Goal: Information Seeking & Learning: Find specific page/section

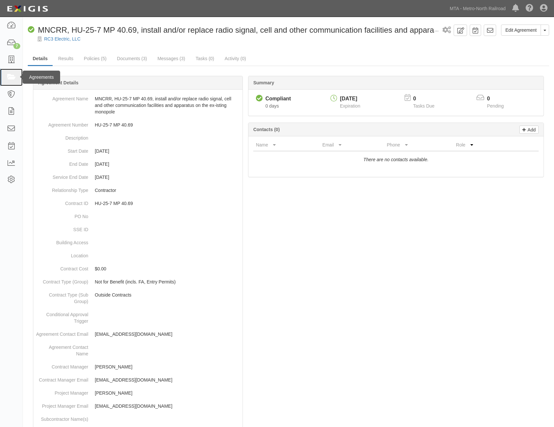
click at [13, 74] on icon at bounding box center [11, 78] width 9 height 8
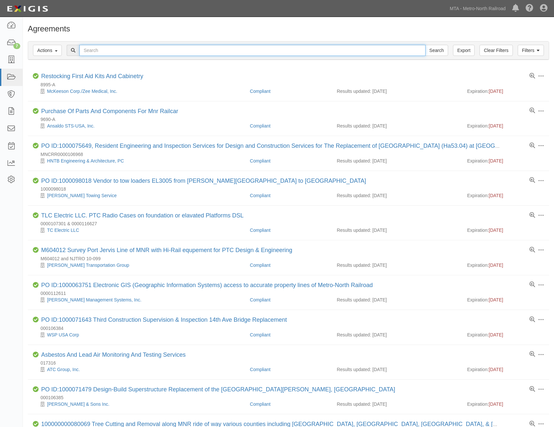
click at [183, 54] on input "text" at bounding box center [252, 50] width 346 height 11
type input "cwjyyr"
click at [425, 45] on input "Search" at bounding box center [436, 50] width 23 height 11
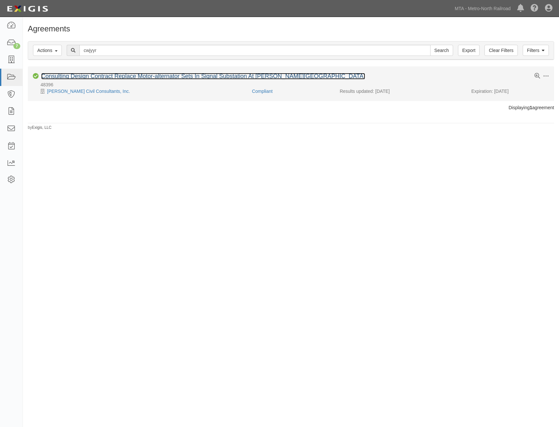
click at [169, 74] on link "Consulting Design Contract Replace Motor-alternator Sets In Signal Substation A…" at bounding box center [203, 76] width 324 height 7
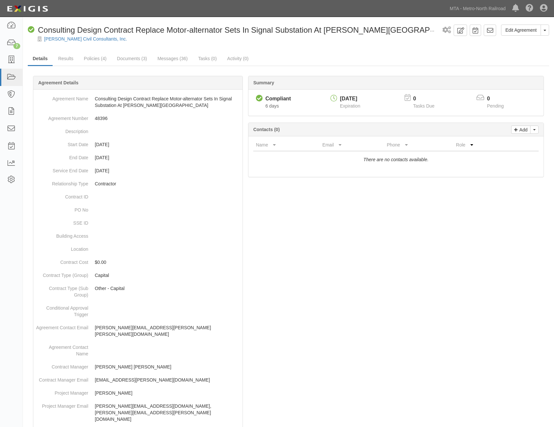
click at [358, 98] on div "07/01/2026" at bounding box center [350, 99] width 20 height 8
copy div "07/01/2026"
click at [488, 8] on link "MTA - Metro-North Railroad" at bounding box center [478, 8] width 62 height 13
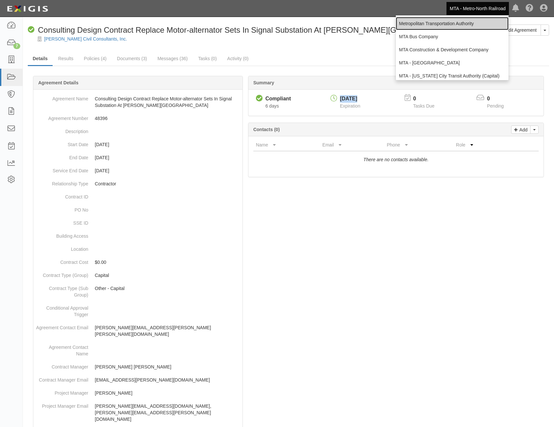
click at [458, 21] on link "Metropolitan Transportation Authority" at bounding box center [452, 23] width 113 height 13
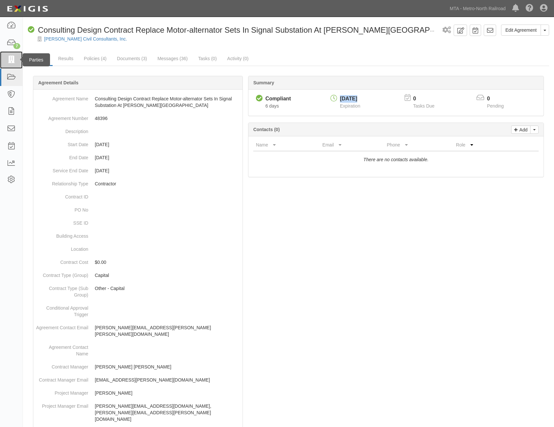
click at [15, 61] on icon at bounding box center [11, 60] width 9 height 8
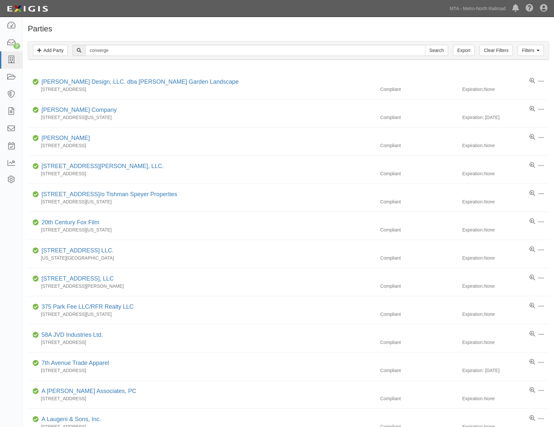
type input "converge"
click at [425, 45] on input "Search" at bounding box center [436, 50] width 23 height 11
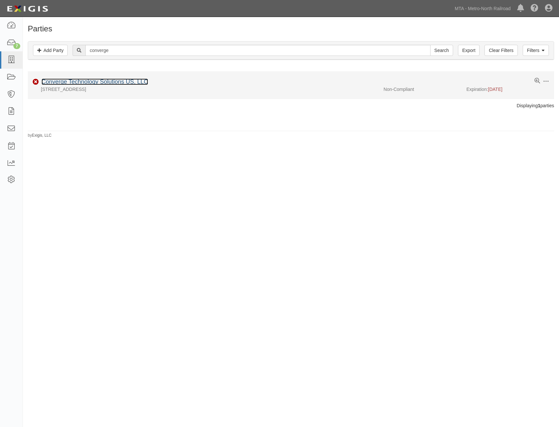
click at [131, 79] on link "Converge Technology Solutions US, LLC" at bounding box center [95, 81] width 107 height 7
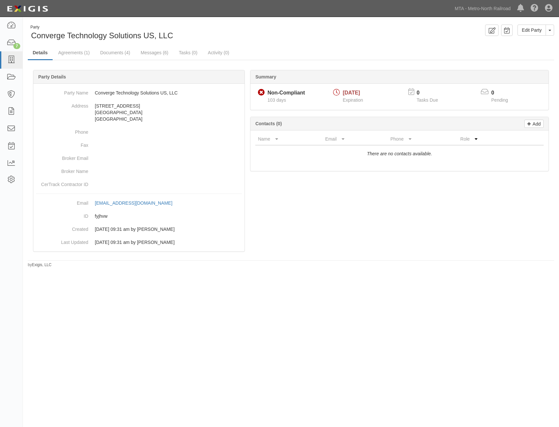
click at [83, 61] on div "Summary Non-Compliant Non-Compliant 103 days [DATE] Expiration 0 Tasks Due 0 Pe…" at bounding box center [291, 70] width 526 height 20
click at [84, 55] on link "Agreements (1)" at bounding box center [73, 53] width 41 height 14
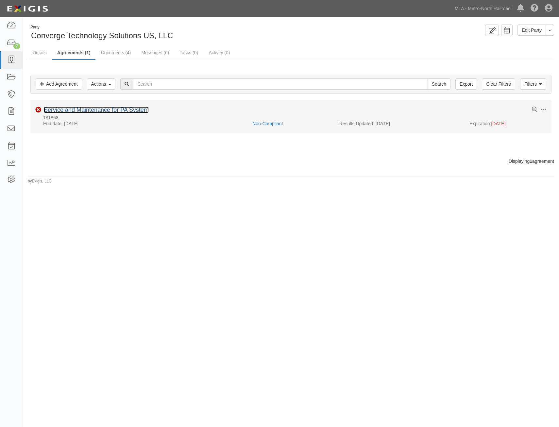
click at [114, 110] on link "Service and Maintenance for PA System" at bounding box center [96, 110] width 105 height 7
click at [126, 110] on link "Service and Maintenance for PA System" at bounding box center [96, 110] width 105 height 7
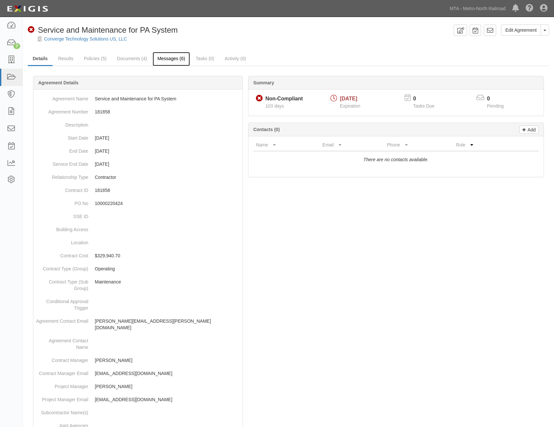
click at [175, 60] on link "Messages (6)" at bounding box center [172, 59] width 38 height 14
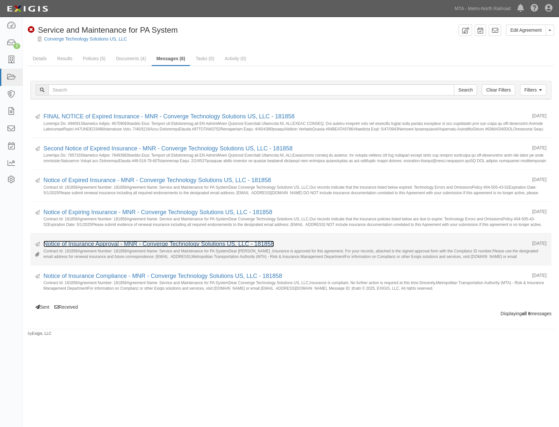
click at [196, 245] on link "Notice of Insurance Approval - MNR - Converge Technology Solutions US, LLC - 18…" at bounding box center [158, 244] width 230 height 7
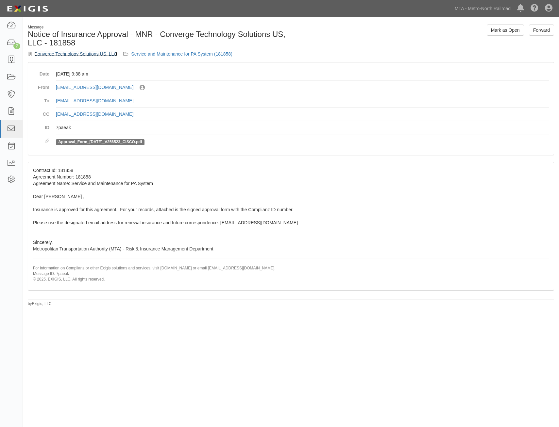
click at [94, 55] on link "Converge Technology Solutions US, LLC" at bounding box center [75, 53] width 83 height 5
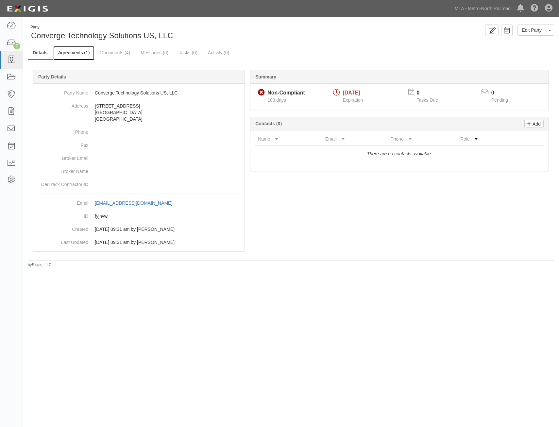
click at [80, 52] on link "Agreements (1)" at bounding box center [73, 53] width 41 height 14
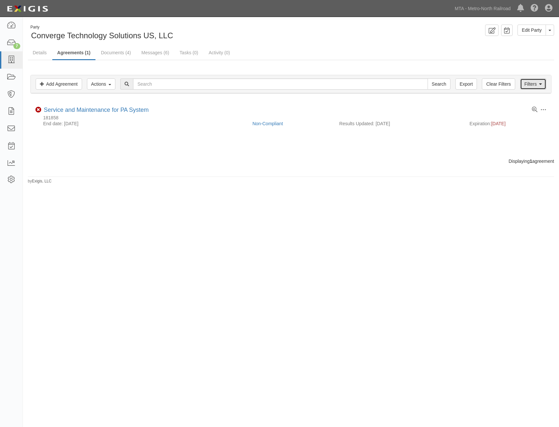
click at [539, 84] on icon at bounding box center [540, 84] width 3 height 5
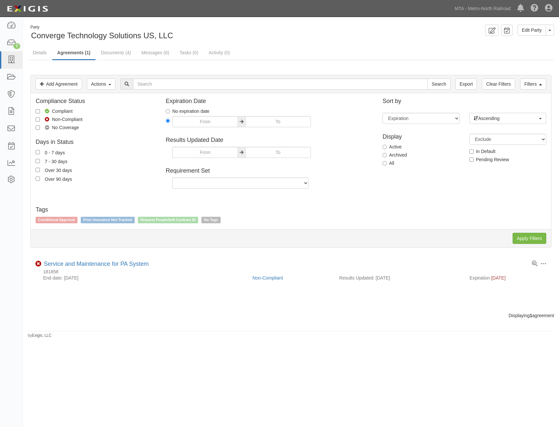
click at [389, 162] on label "All" at bounding box center [389, 163] width 12 height 7
click at [387, 162] on input "All" at bounding box center [385, 163] width 4 height 4
radio input "true"
click at [537, 234] on input "Apply Filters" at bounding box center [530, 238] width 34 height 11
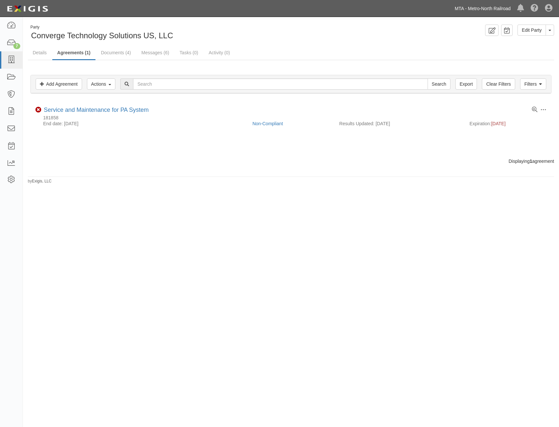
click at [500, 11] on link "MTA - Metro-North Railroad" at bounding box center [483, 8] width 62 height 13
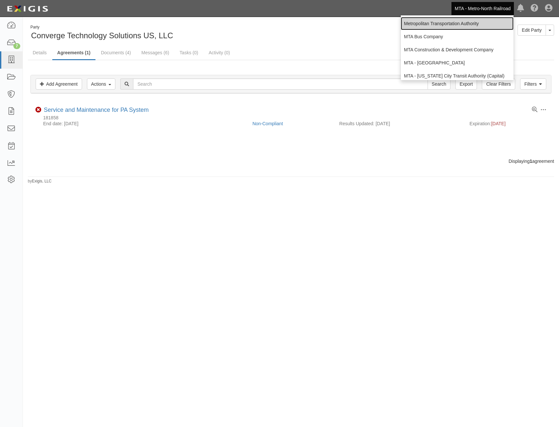
click at [469, 22] on link "Metropolitan Transportation Authority" at bounding box center [457, 23] width 113 height 13
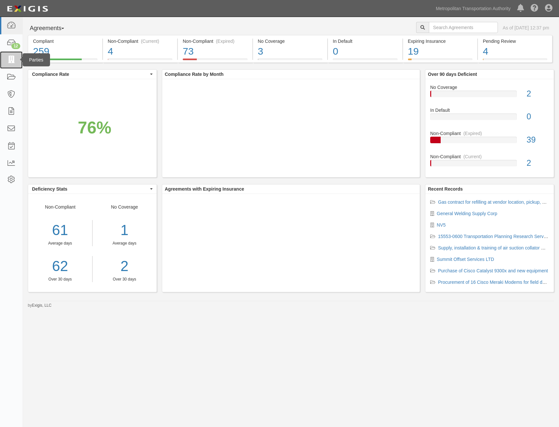
click at [8, 60] on icon at bounding box center [11, 60] width 9 height 8
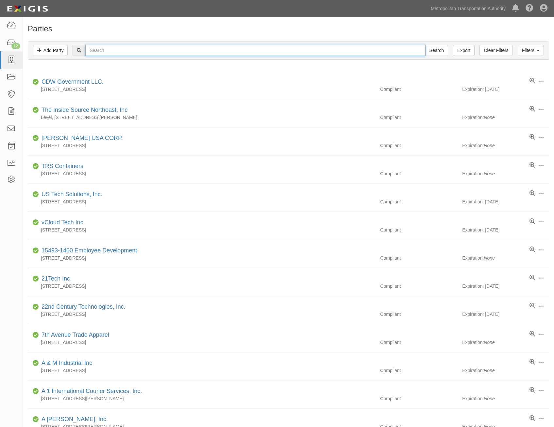
drag, startPoint x: 0, startPoint y: 0, endPoint x: 180, endPoint y: 47, distance: 186.6
click at [180, 47] on input "text" at bounding box center [255, 50] width 340 height 11
type input "converge"
click at [425, 45] on input "Search" at bounding box center [436, 50] width 23 height 11
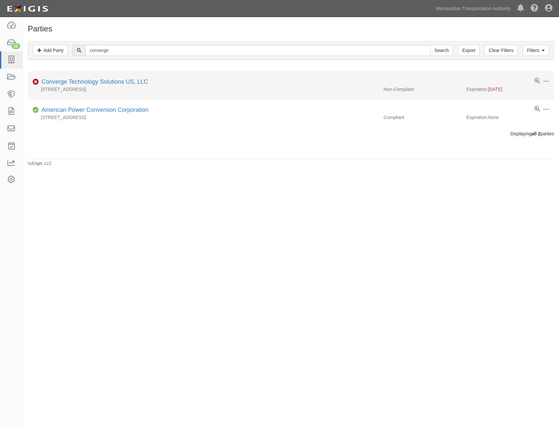
click at [134, 85] on div "Converge Technology Solutions US, LLC" at bounding box center [93, 82] width 109 height 9
click at [136, 78] on div "Converge Technology Solutions US, LLC" at bounding box center [93, 82] width 109 height 9
click at [136, 84] on link "Converge Technology Solutions US, LLC" at bounding box center [95, 81] width 107 height 7
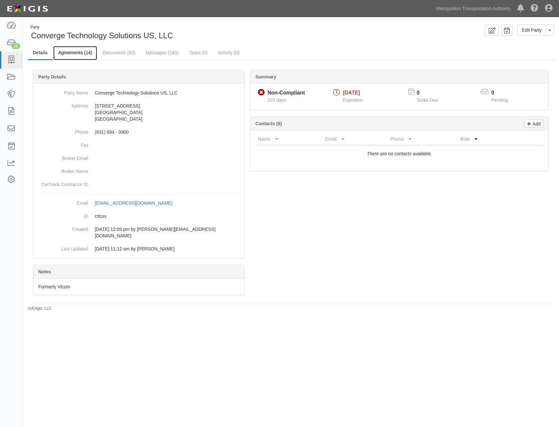
click at [74, 57] on link "Agreements (14)" at bounding box center [75, 53] width 44 height 14
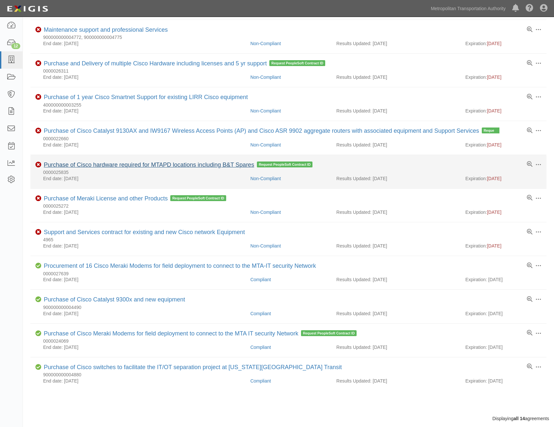
scroll to position [196, 0]
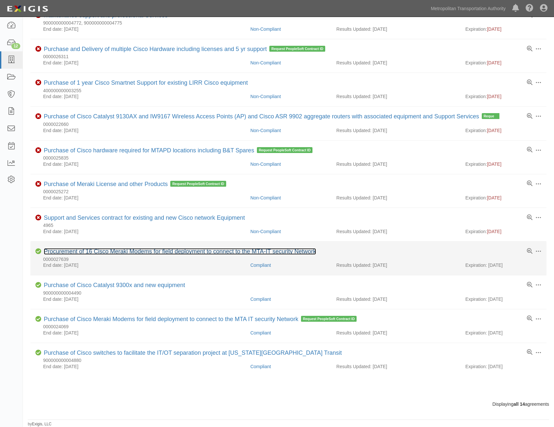
click at [201, 250] on link "Procurement of 16 Cisco Meraki Modems for field deployment to connect to the MT…" at bounding box center [180, 251] width 272 height 7
click at [192, 250] on link "Procurement of 16 Cisco Meraki Modems for field deployment to connect to the MT…" at bounding box center [180, 251] width 272 height 7
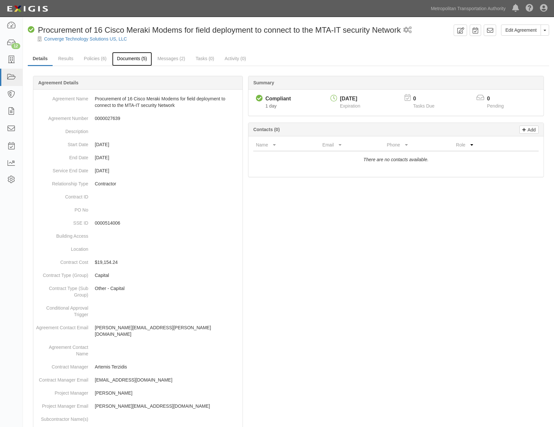
click at [136, 62] on link "Documents (5)" at bounding box center [132, 59] width 40 height 14
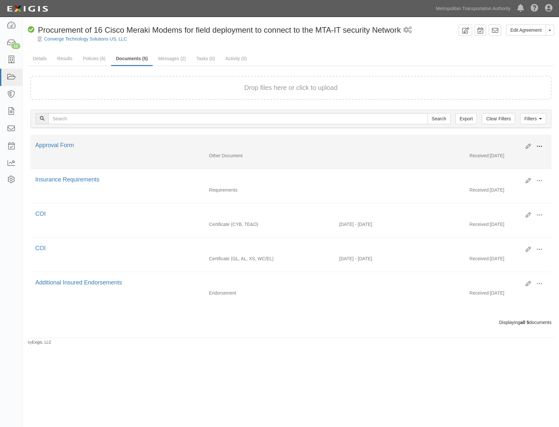
click at [539, 146] on span at bounding box center [540, 147] width 6 height 6
click at [517, 153] on link "View" at bounding box center [508, 156] width 52 height 12
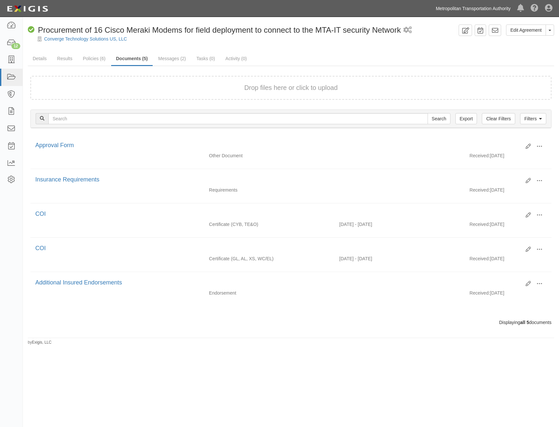
click at [470, 11] on link "Metropolitan Transportation Authority" at bounding box center [473, 8] width 81 height 13
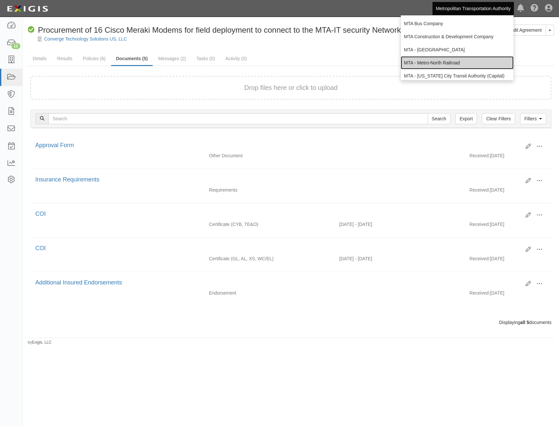
click at [455, 60] on link "MTA - Metro-North Railroad" at bounding box center [457, 62] width 113 height 13
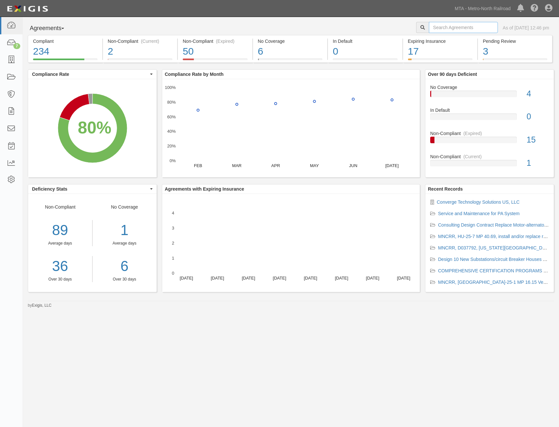
click at [440, 25] on input "text" at bounding box center [463, 27] width 69 height 11
type input "pryhtv"
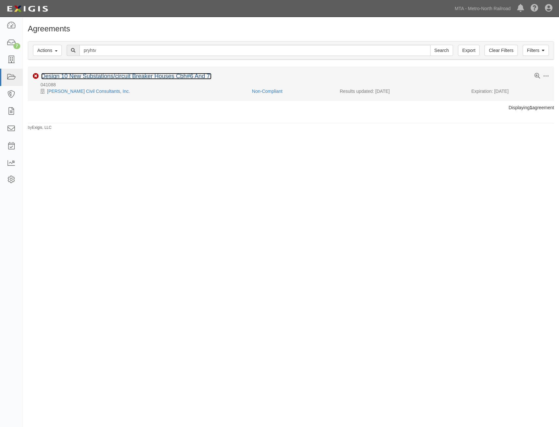
click at [155, 77] on link "Design 10 New Substations/circuit Breaker Houses Cbh#6 And 7|" at bounding box center [126, 76] width 170 height 7
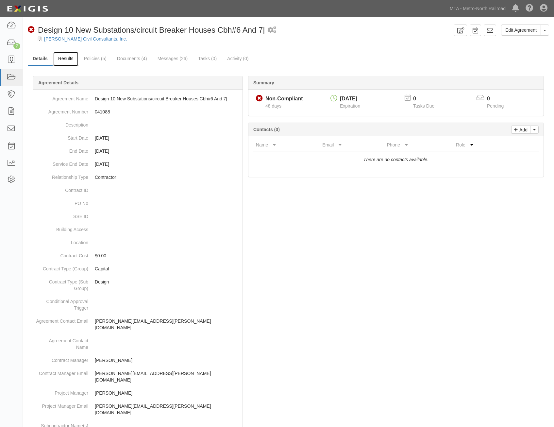
click at [62, 58] on link "Results" at bounding box center [65, 59] width 25 height 14
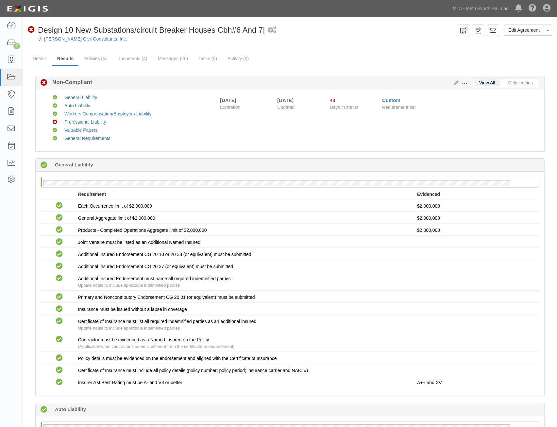
click at [521, 111] on div "Compliant General Liability Compliant Auto Liability Compliant Workers Compensa…" at bounding box center [293, 120] width 501 height 52
